Goal: Navigation & Orientation: Go to known website

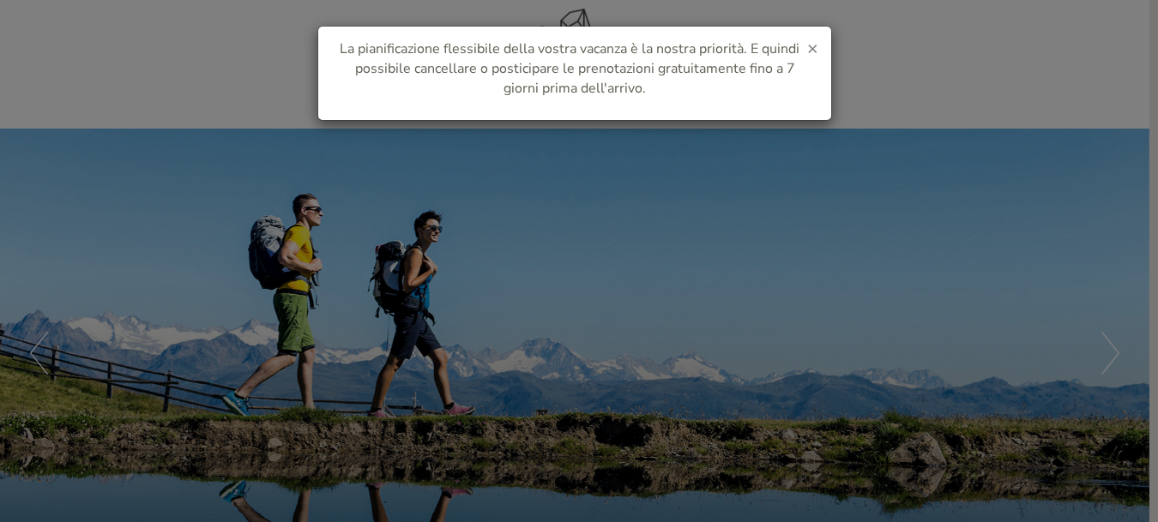
click at [808, 49] on span "×" at bounding box center [812, 48] width 11 height 24
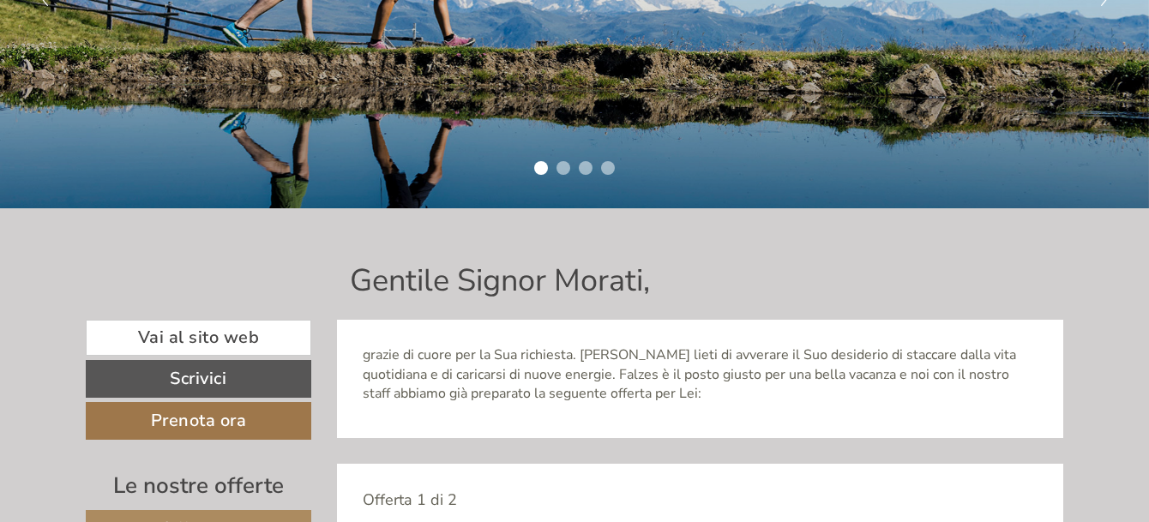
scroll to position [429, 0]
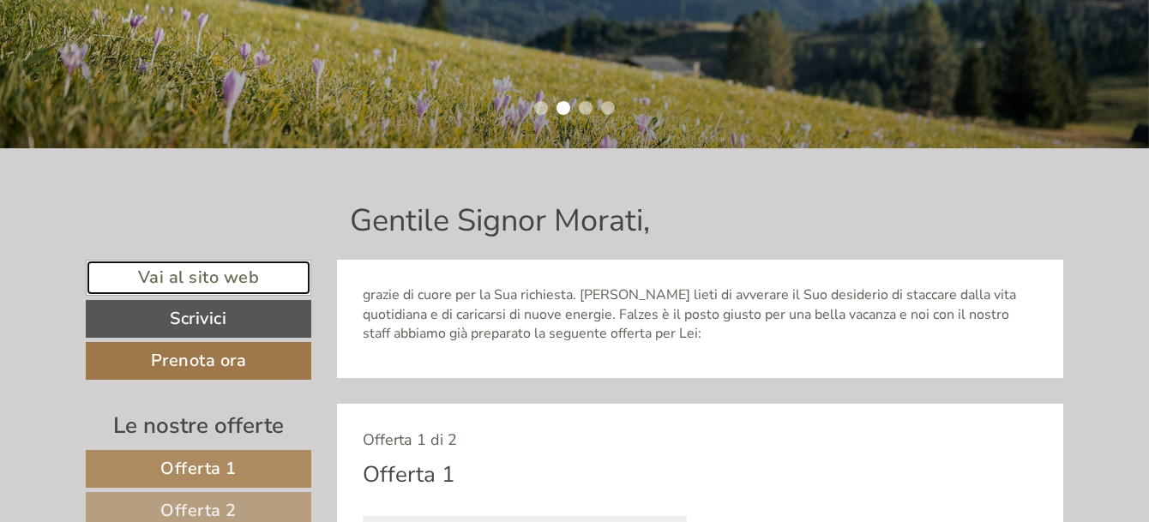
click at [193, 280] on link "Vai al sito web" at bounding box center [199, 278] width 226 height 37
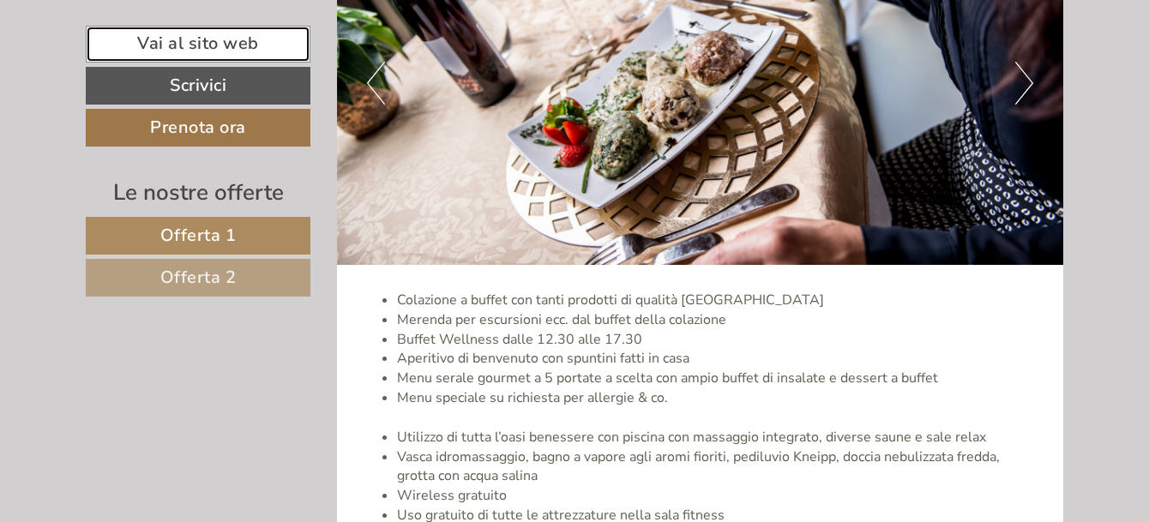
scroll to position [3516, 0]
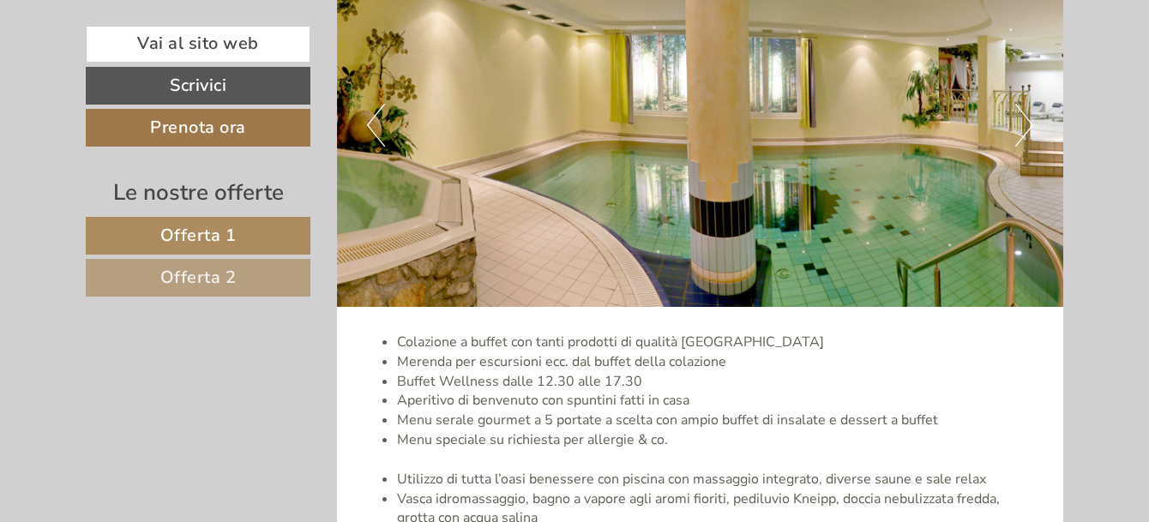
click at [1020, 104] on button "Next" at bounding box center [1024, 125] width 18 height 43
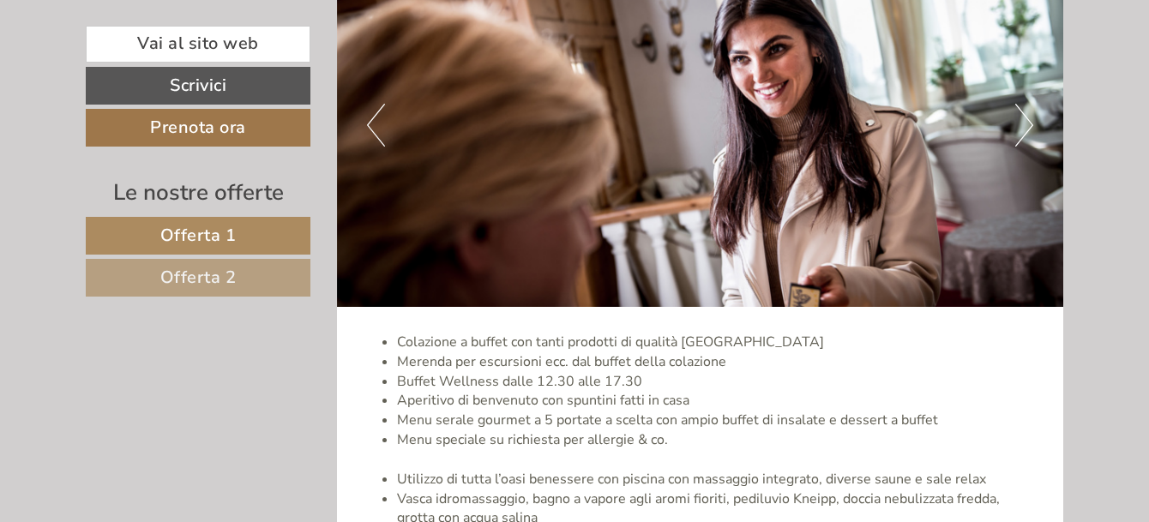
click at [1020, 104] on button "Next" at bounding box center [1024, 125] width 18 height 43
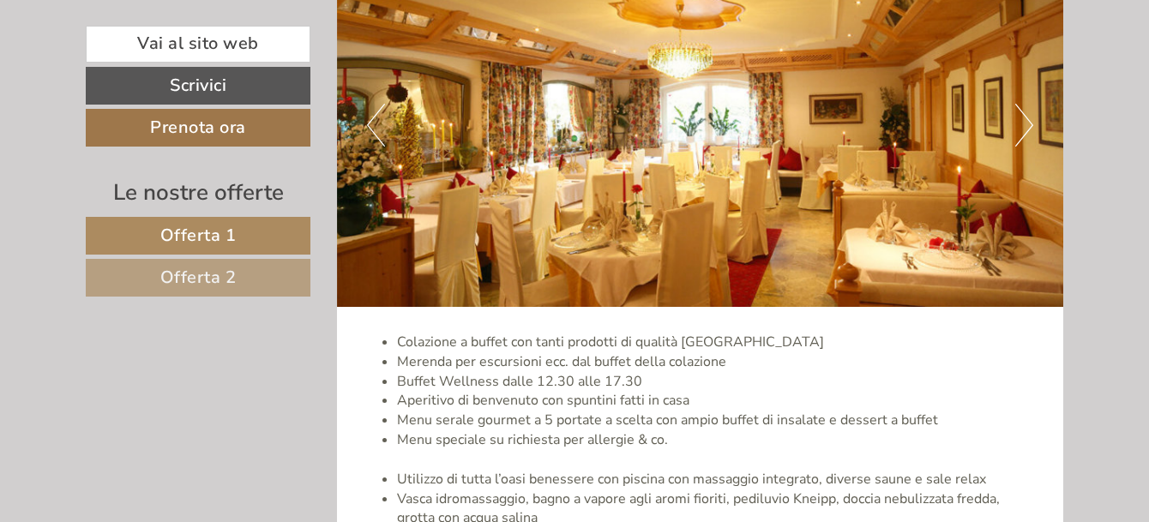
click at [1020, 104] on button "Next" at bounding box center [1024, 125] width 18 height 43
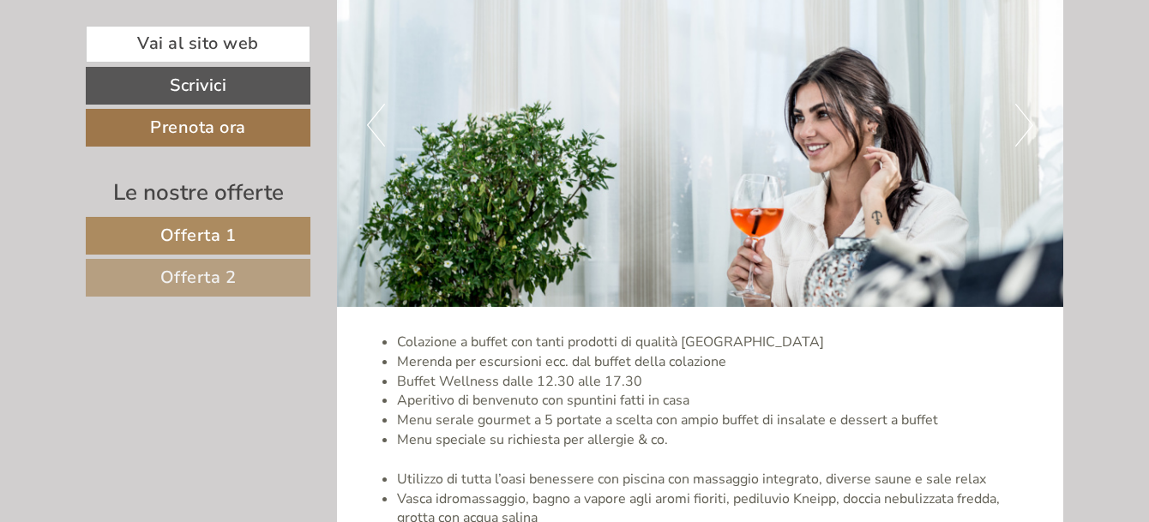
click at [1020, 104] on button "Next" at bounding box center [1024, 125] width 18 height 43
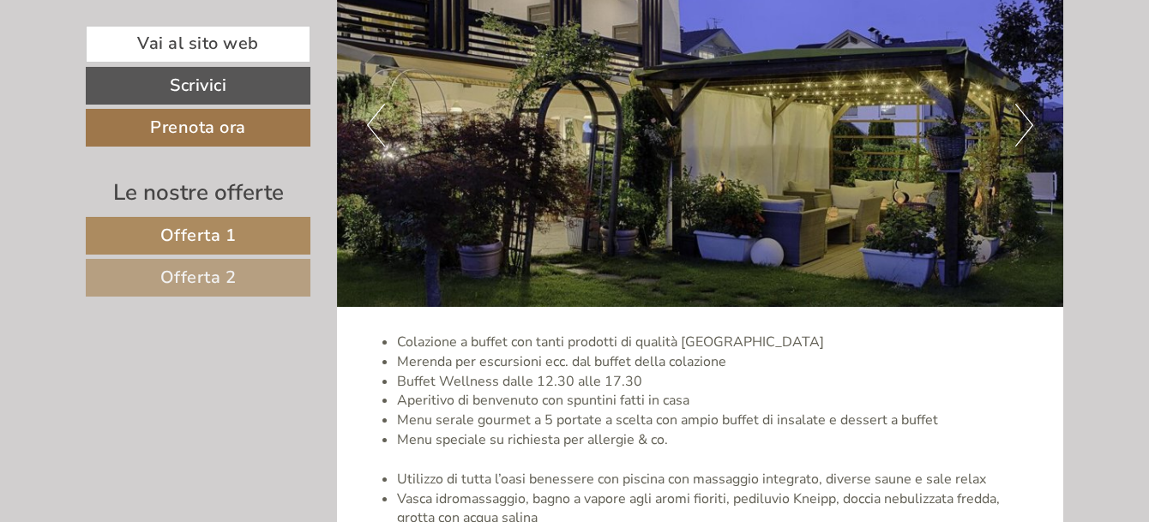
click at [1020, 104] on button "Next" at bounding box center [1024, 125] width 18 height 43
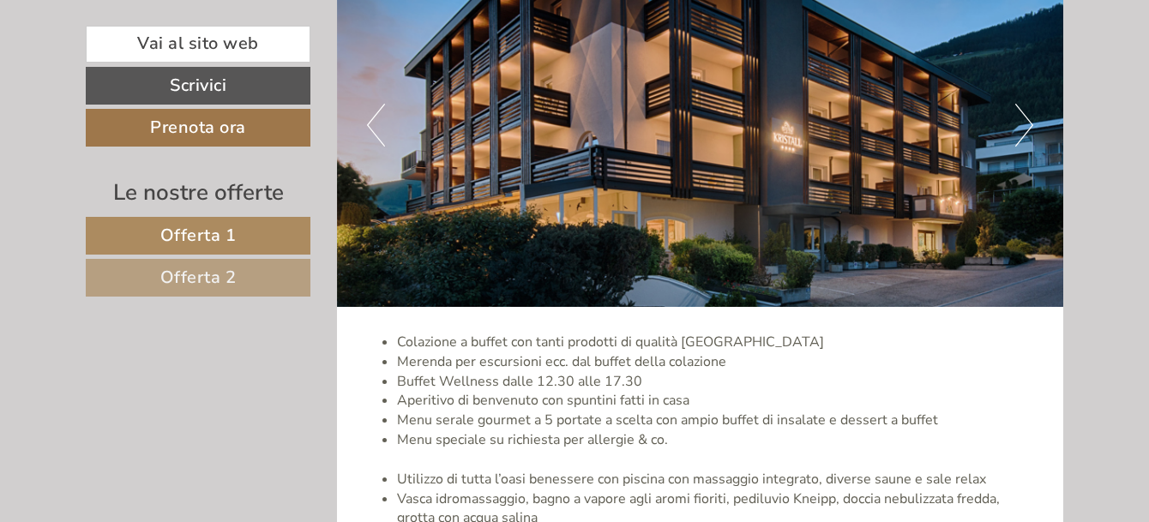
click at [1020, 104] on button "Next" at bounding box center [1024, 125] width 18 height 43
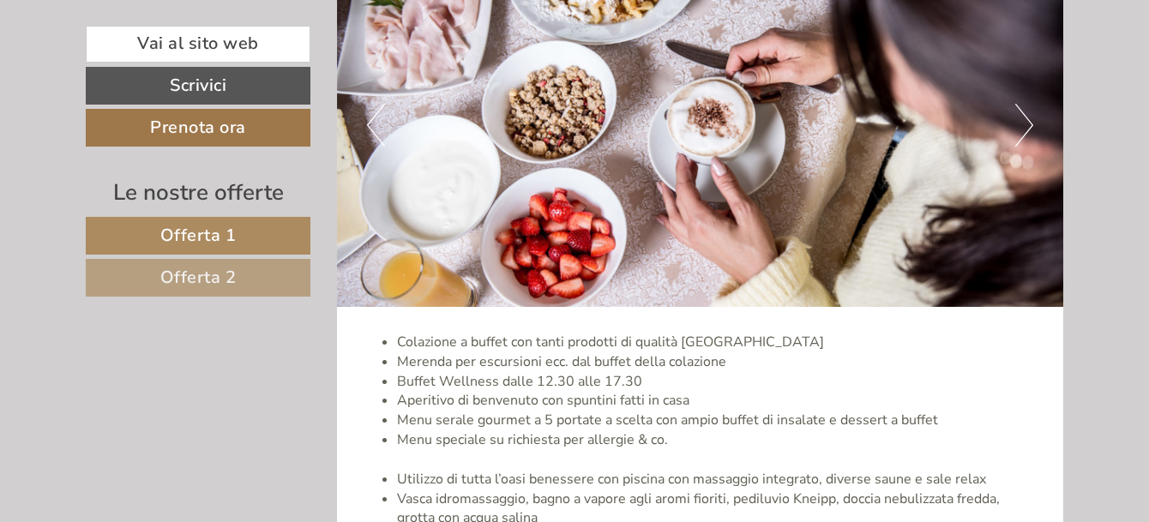
click at [1020, 104] on button "Next" at bounding box center [1024, 125] width 18 height 43
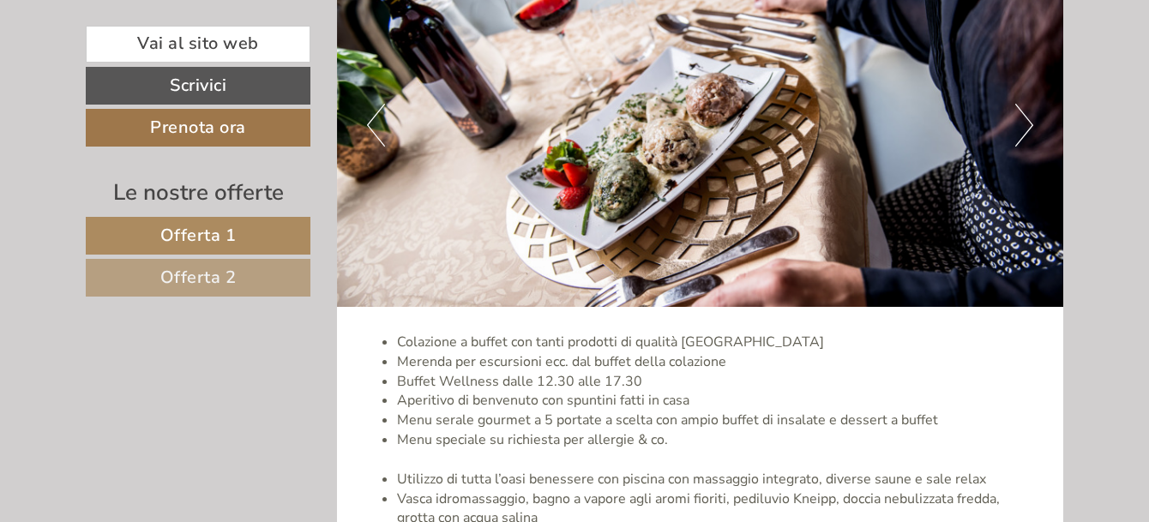
click at [1020, 104] on button "Next" at bounding box center [1024, 125] width 18 height 43
